Goal: Task Accomplishment & Management: Use online tool/utility

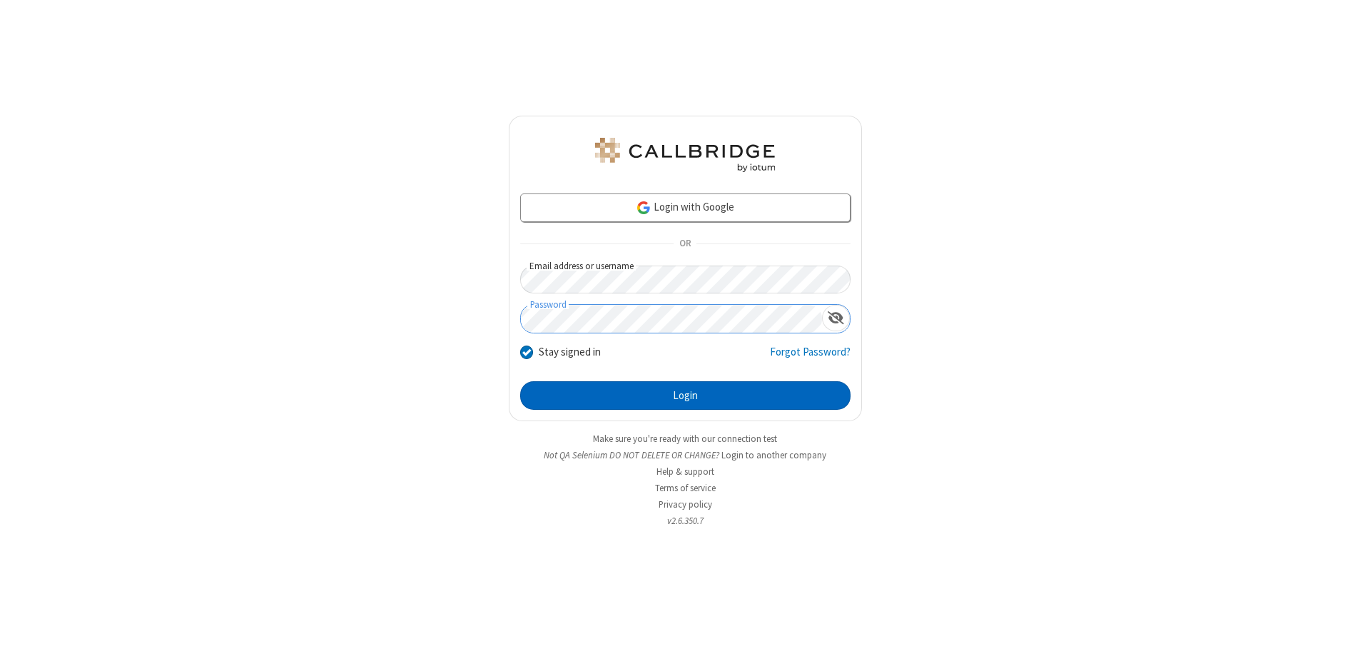
click at [685, 395] on button "Login" at bounding box center [685, 395] width 330 height 29
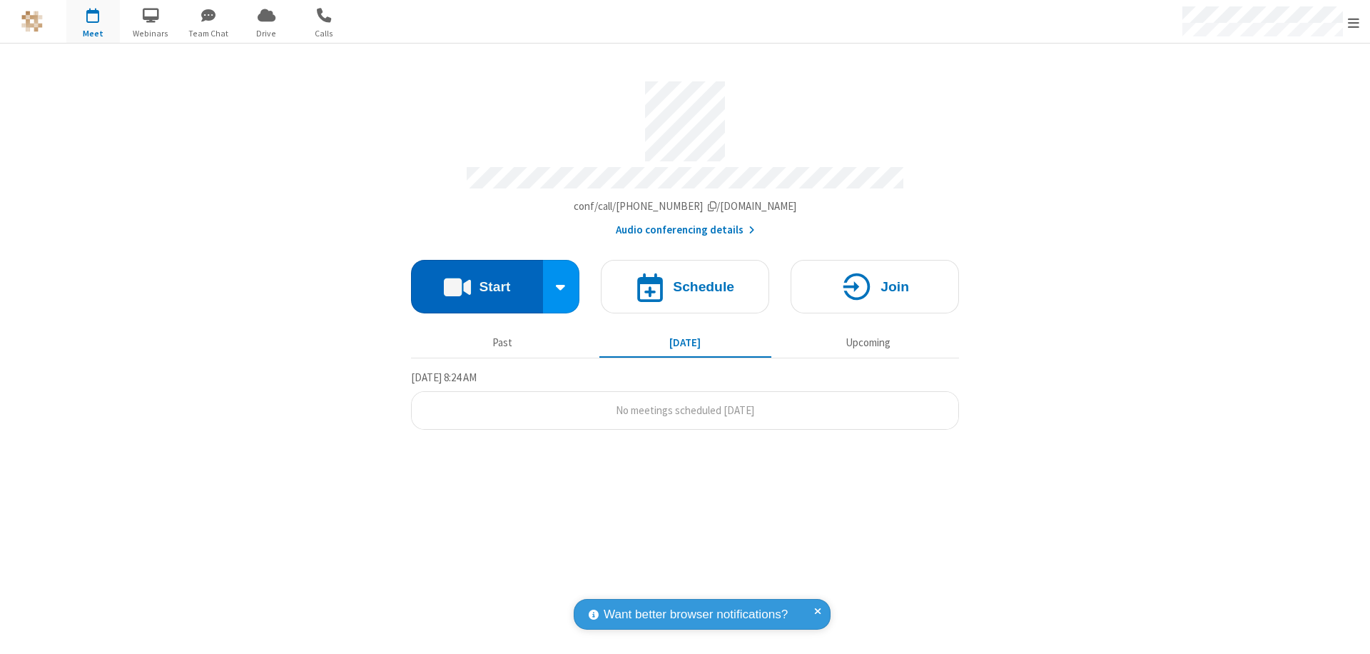
click at [477, 280] on button "Start" at bounding box center [477, 287] width 132 height 54
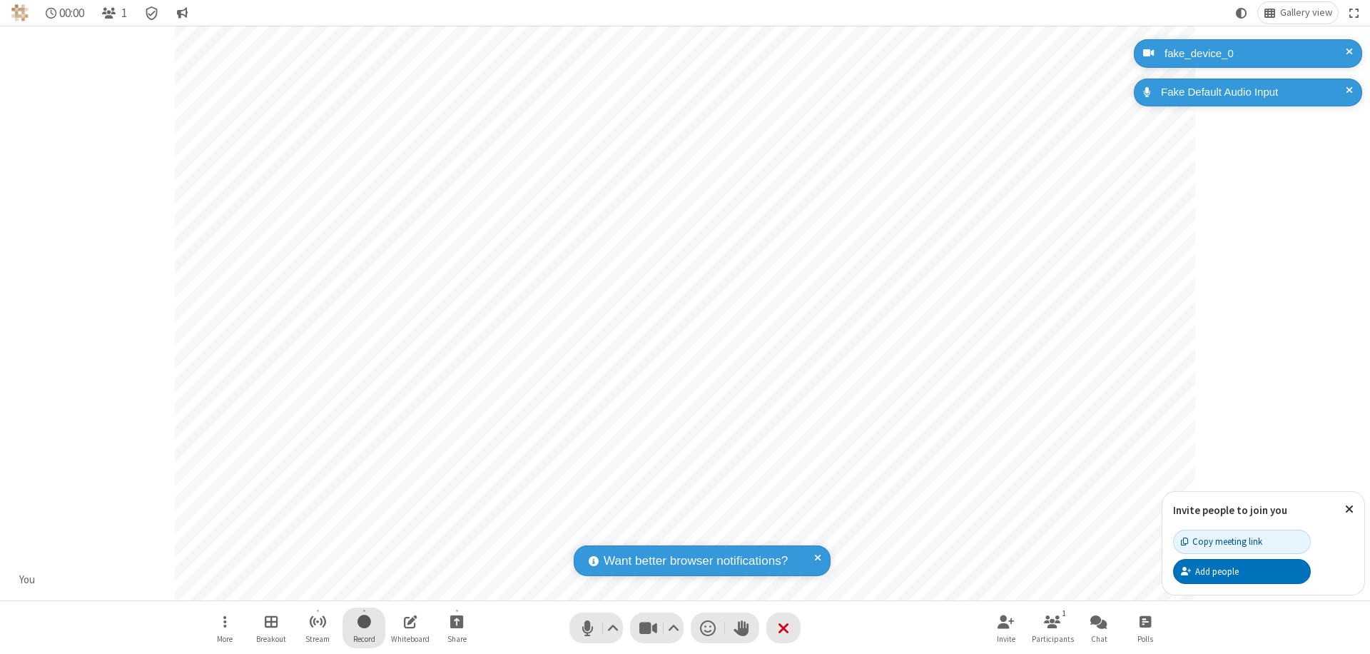
click at [364, 627] on span "Start recording" at bounding box center [364, 621] width 14 height 18
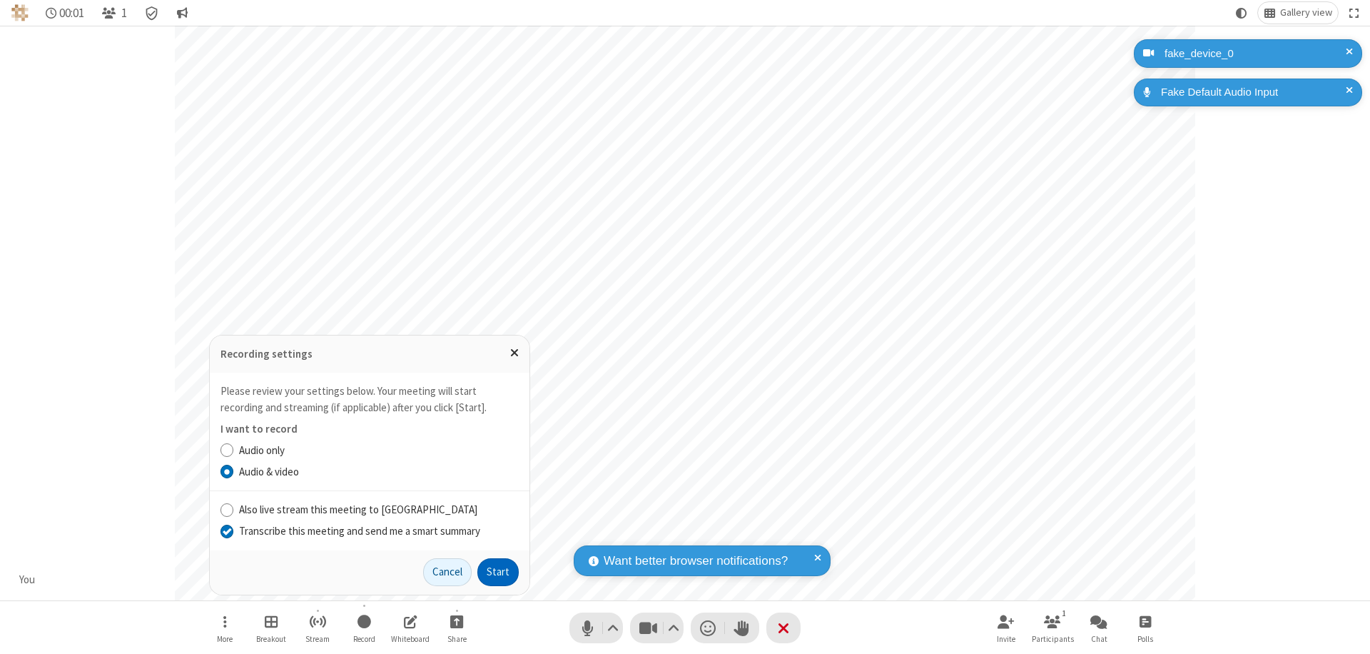
click at [226, 530] on input "Transcribe this meeting and send me a smart summary" at bounding box center [227, 530] width 14 height 15
click at [498, 572] on button "Start" at bounding box center [497, 572] width 41 height 29
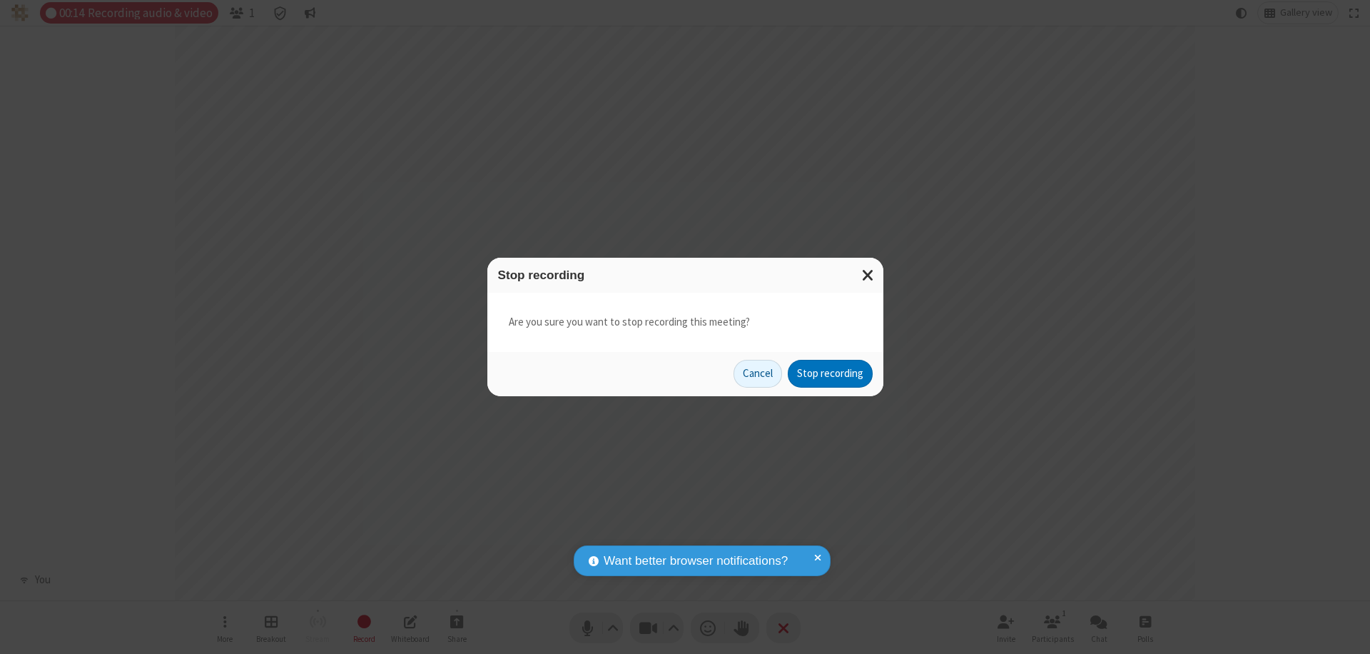
click at [830, 373] on button "Stop recording" at bounding box center [830, 374] width 85 height 29
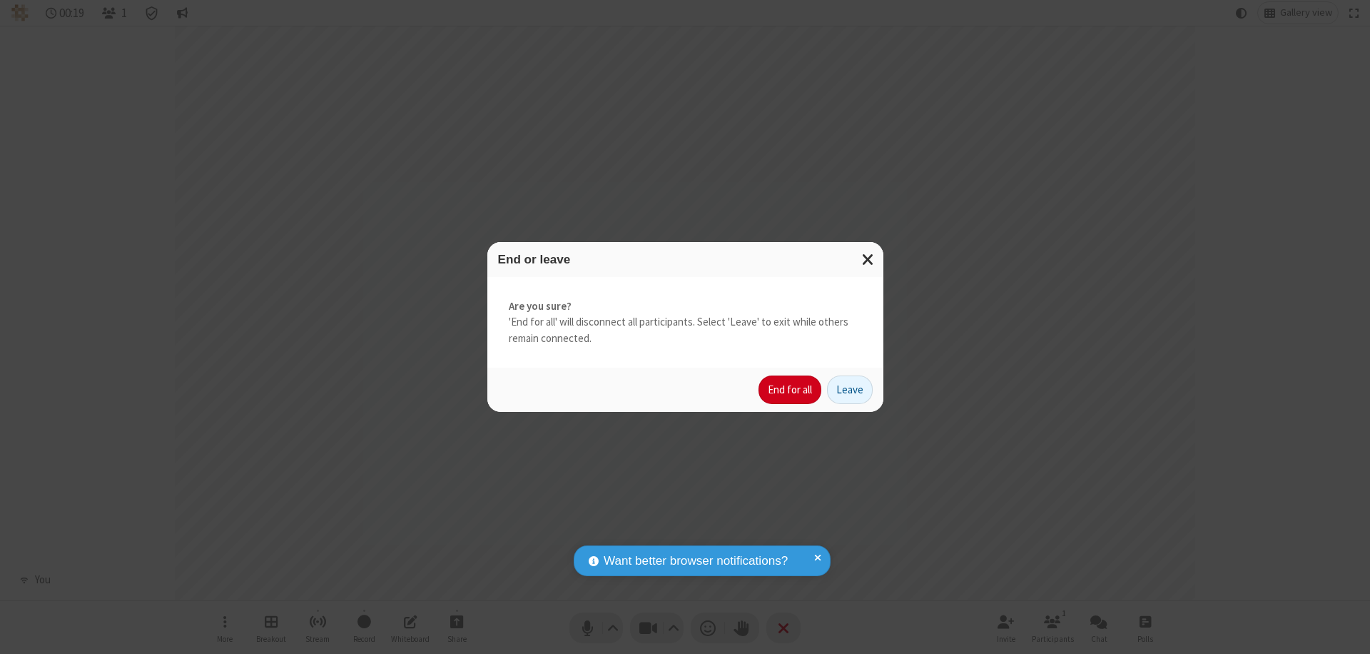
click at [791, 390] on button "End for all" at bounding box center [789, 389] width 63 height 29
